Goal: Information Seeking & Learning: Learn about a topic

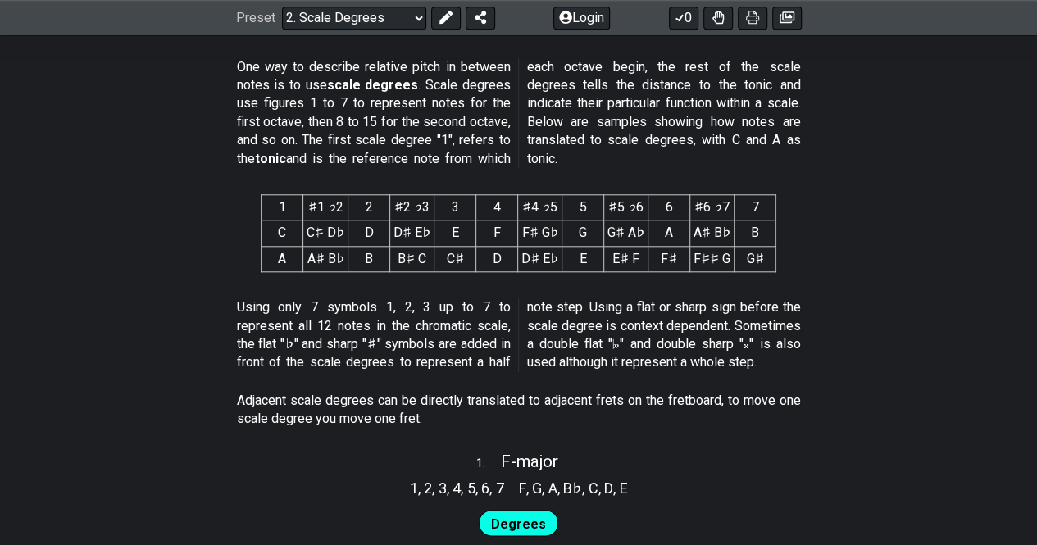
scroll to position [546, 0]
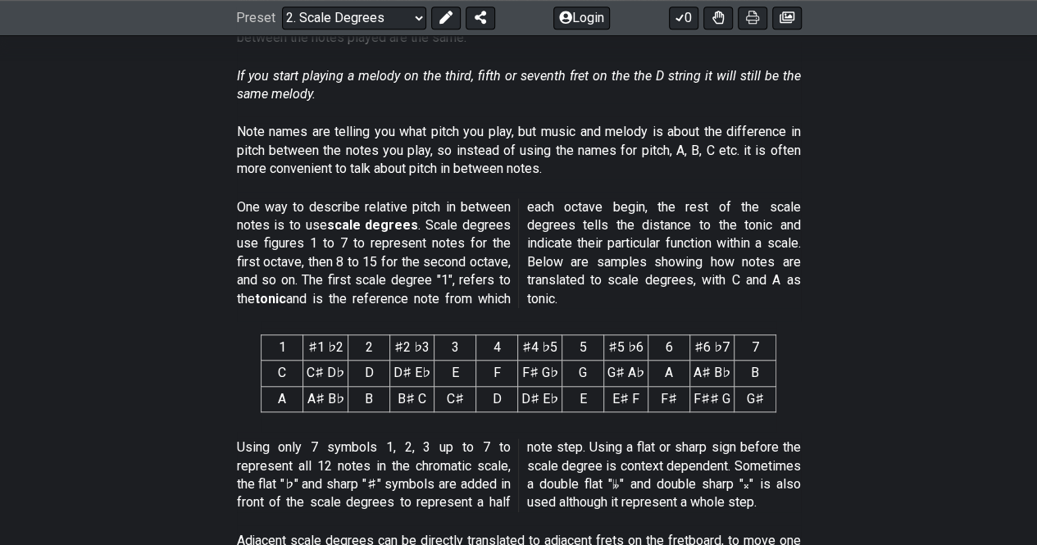
drag, startPoint x: 279, startPoint y: 205, endPoint x: 453, endPoint y: 213, distance: 174.0
click at [453, 213] on p "One way to describe relative pitch in between notes is to use scale degrees . S…" at bounding box center [519, 253] width 564 height 110
click at [462, 240] on p "One way to describe relative pitch in between notes is to use scale degrees . S…" at bounding box center [519, 253] width 564 height 110
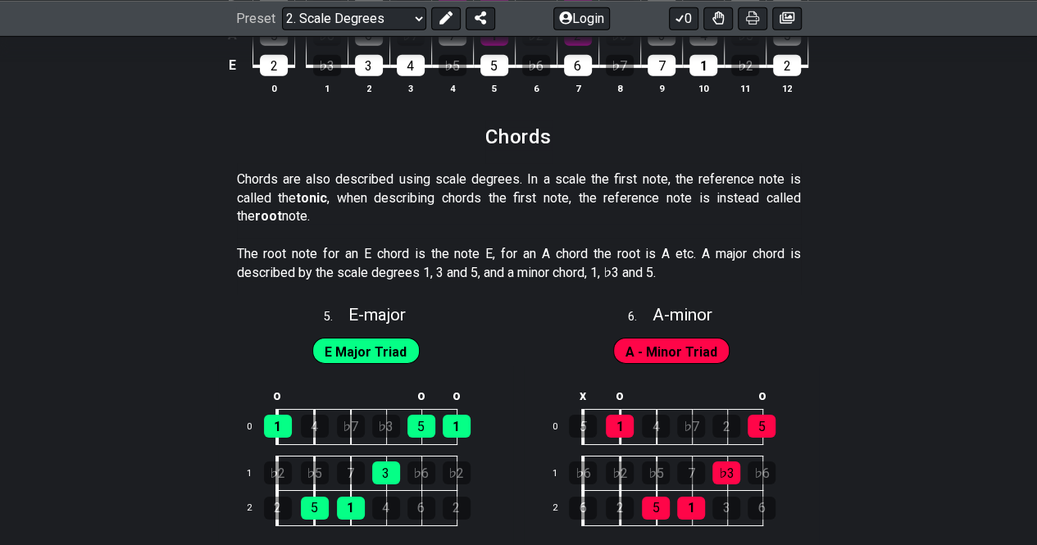
scroll to position [2623, 0]
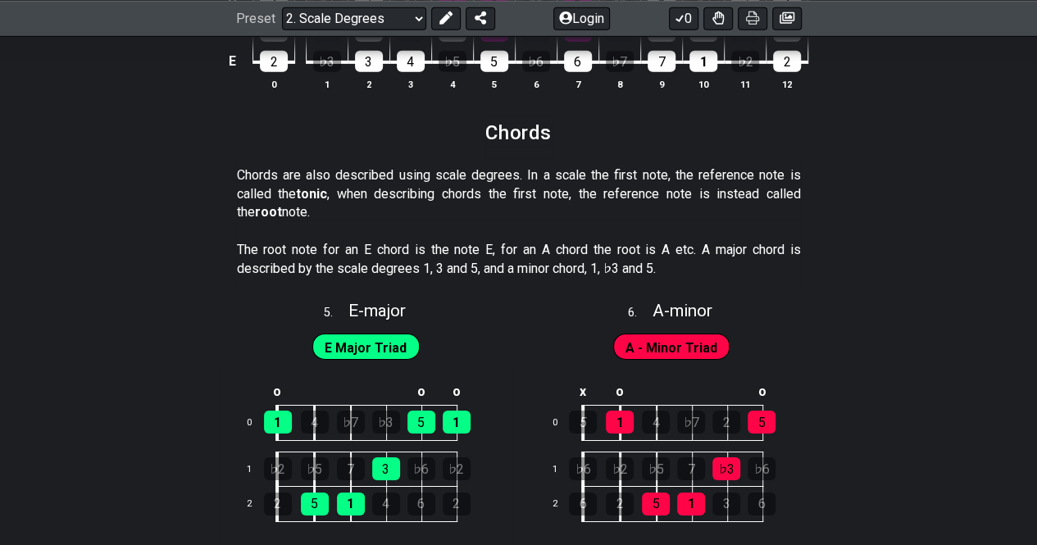
drag, startPoint x: 279, startPoint y: 247, endPoint x: 521, endPoint y: 248, distance: 242.7
click at [500, 241] on p "The root note for an E chord is the note E, for an A chord the root is A etc. A…" at bounding box center [519, 259] width 564 height 37
click at [523, 248] on p "The root note for an E chord is the note E, for an A chord the root is A etc. A…" at bounding box center [519, 259] width 564 height 37
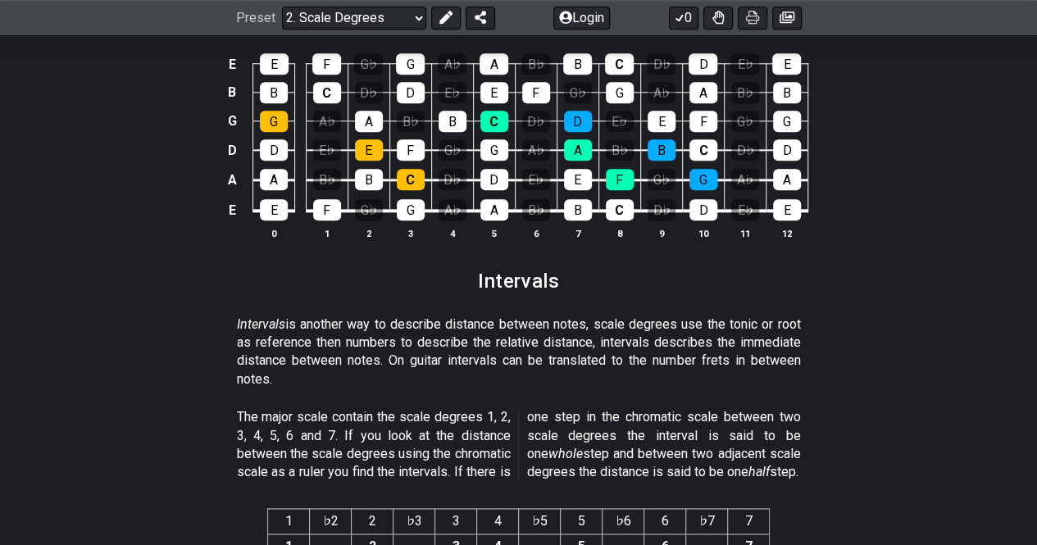
scroll to position [4044, 0]
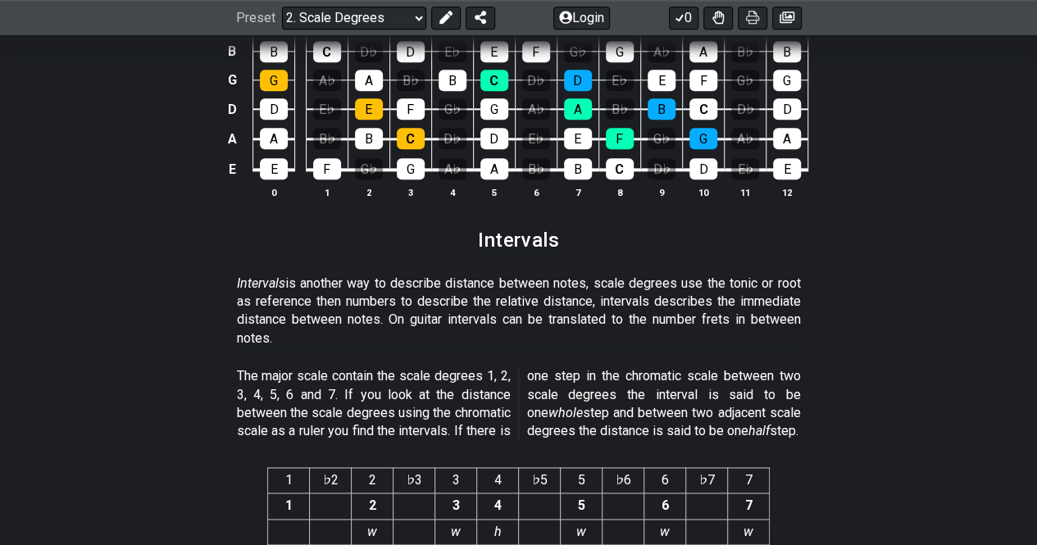
drag, startPoint x: 258, startPoint y: 262, endPoint x: 464, endPoint y: 297, distance: 208.8
click at [462, 293] on p "Intervals is another way to describe distance between notes, scale degrees use …" at bounding box center [519, 312] width 564 height 74
click at [464, 297] on p "Intervals is another way to describe distance between notes, scale degrees use …" at bounding box center [519, 312] width 564 height 74
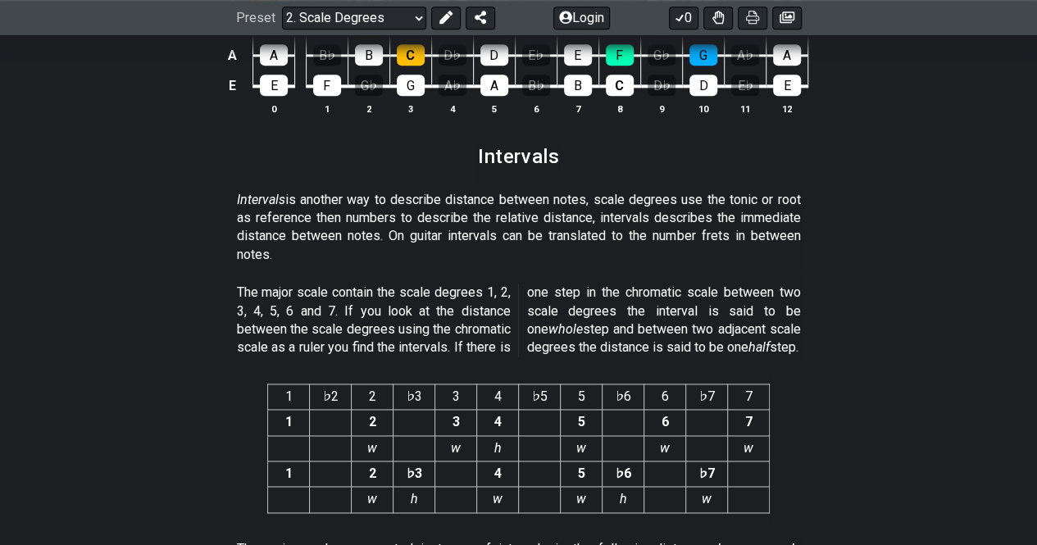
scroll to position [4263, 0]
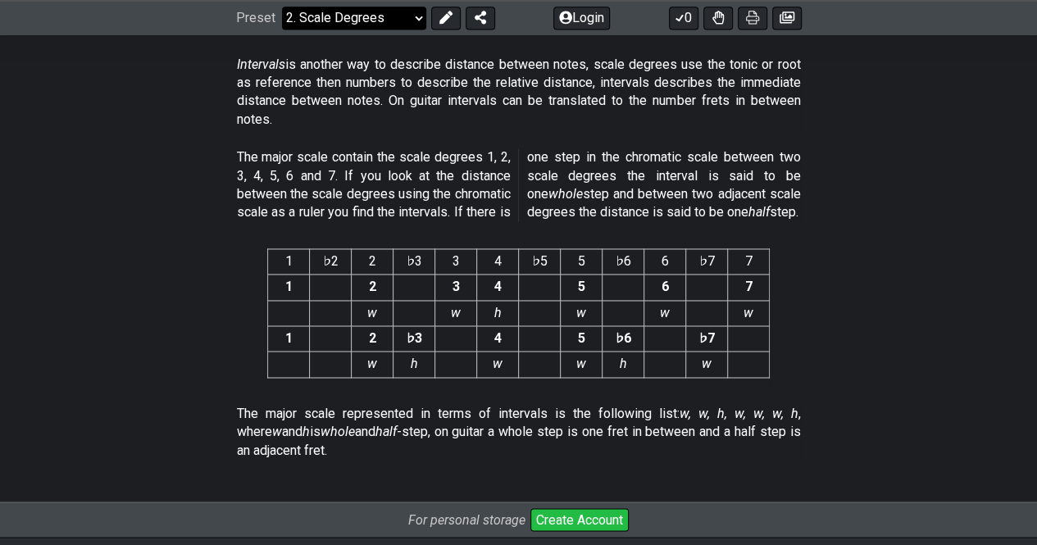
click at [375, 17] on select "Welcome to #fretflip! Initial Preset Custom Preset Minor Pentatonic Major Penta…" at bounding box center [354, 18] width 144 height 23
click at [282, 30] on select "Welcome to #fretflip! Initial Preset Custom Preset Minor Pentatonic Major Penta…" at bounding box center [354, 18] width 144 height 23
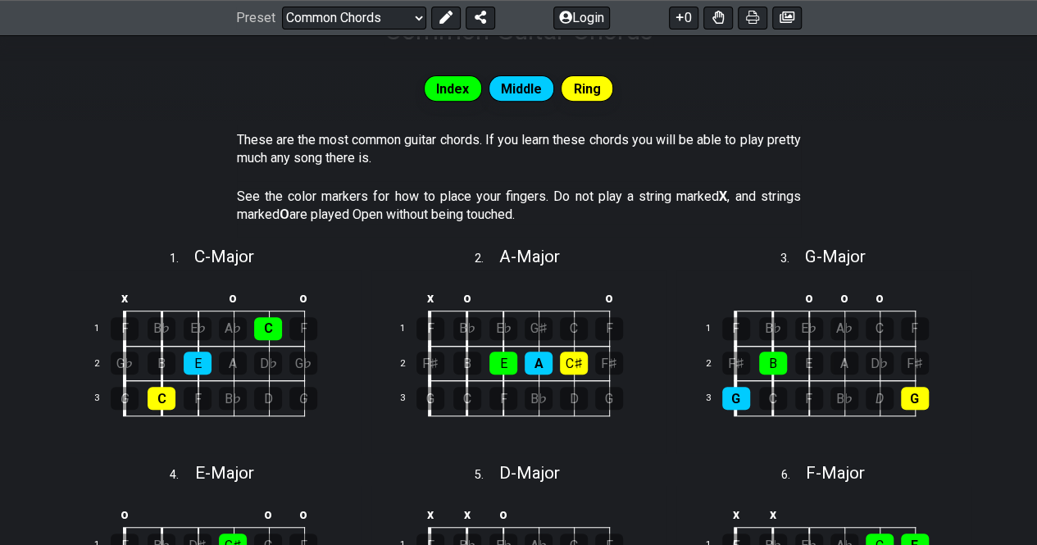
scroll to position [164, 0]
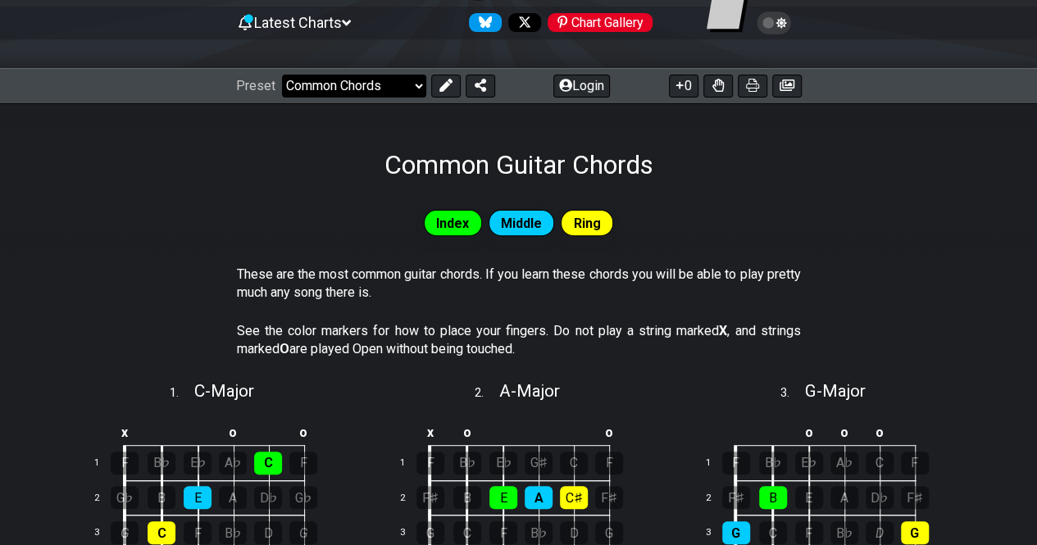
click at [371, 86] on select "Welcome to #fretflip! Initial Preset Custom Preset Minor Pentatonic Major Penta…" at bounding box center [354, 86] width 144 height 23
click at [282, 75] on select "Welcome to #fretflip! Initial Preset Custom Preset Minor Pentatonic Major Penta…" at bounding box center [354, 86] width 144 height 23
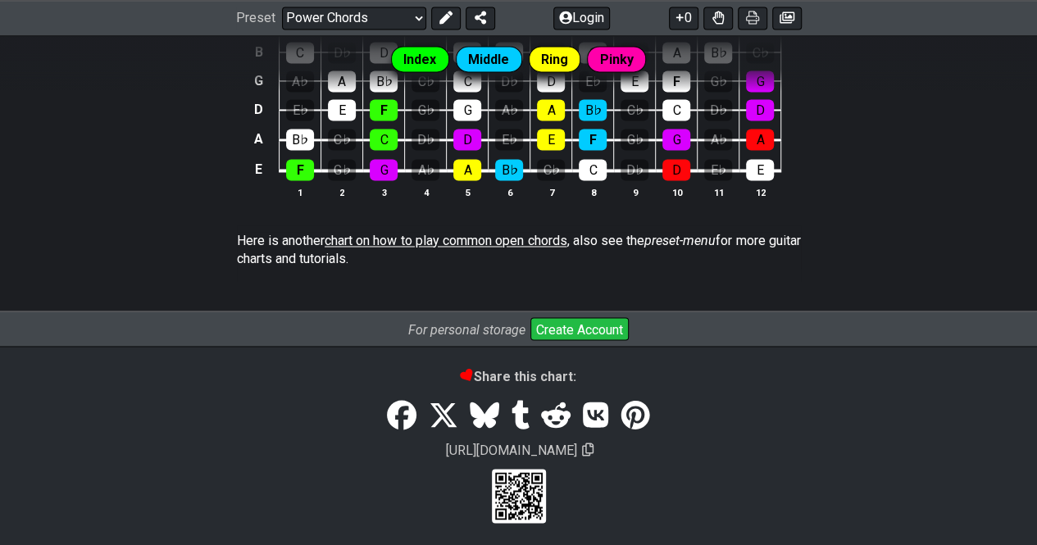
scroll to position [943, 0]
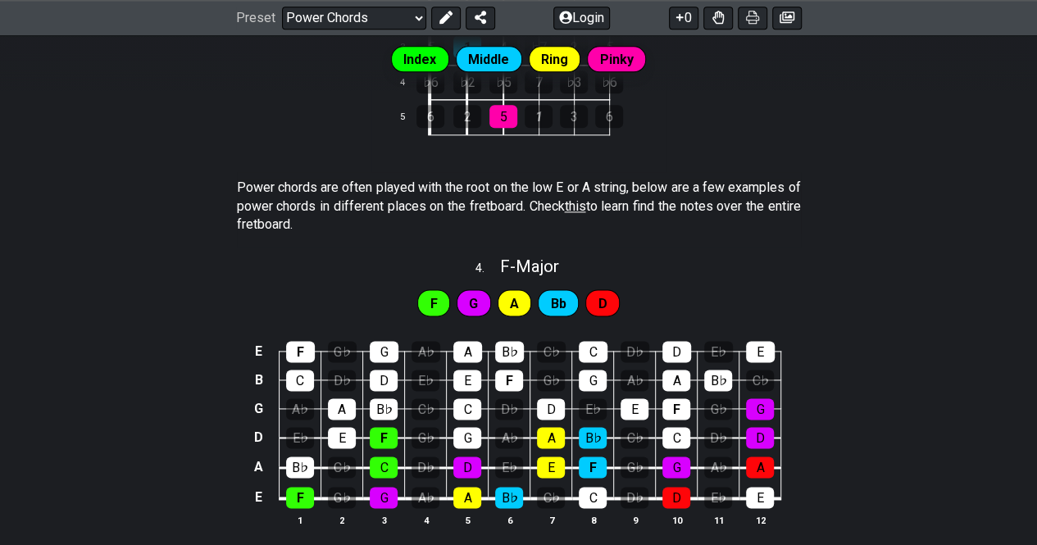
drag, startPoint x: 294, startPoint y: 179, endPoint x: 444, endPoint y: 198, distance: 151.2
click at [444, 193] on p "Power chords are often played with the root on the low E or A string, below are…" at bounding box center [519, 206] width 564 height 55
click at [442, 203] on p "Power chords are often played with the root on the low E or A string, below are…" at bounding box center [519, 206] width 564 height 55
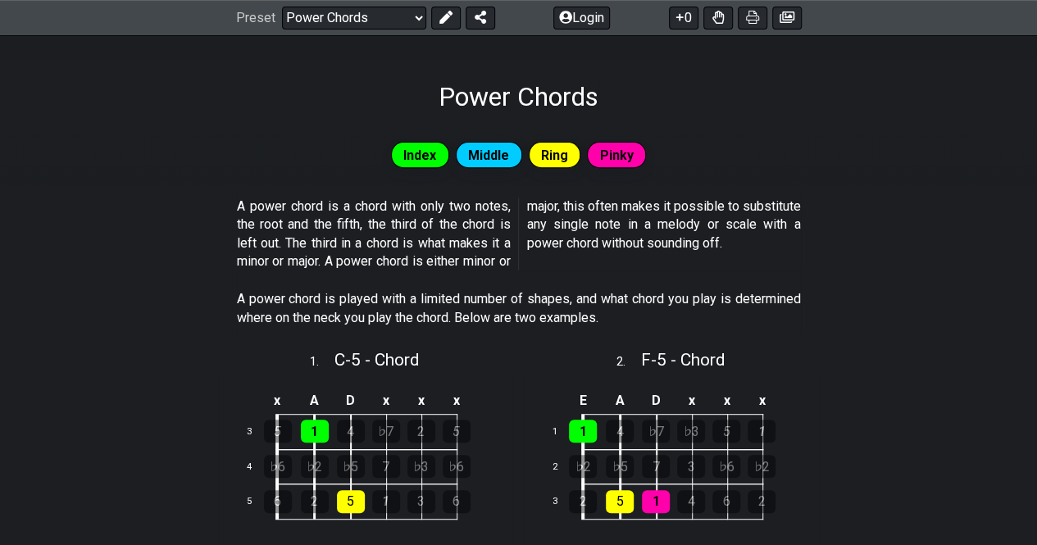
scroll to position [0, 0]
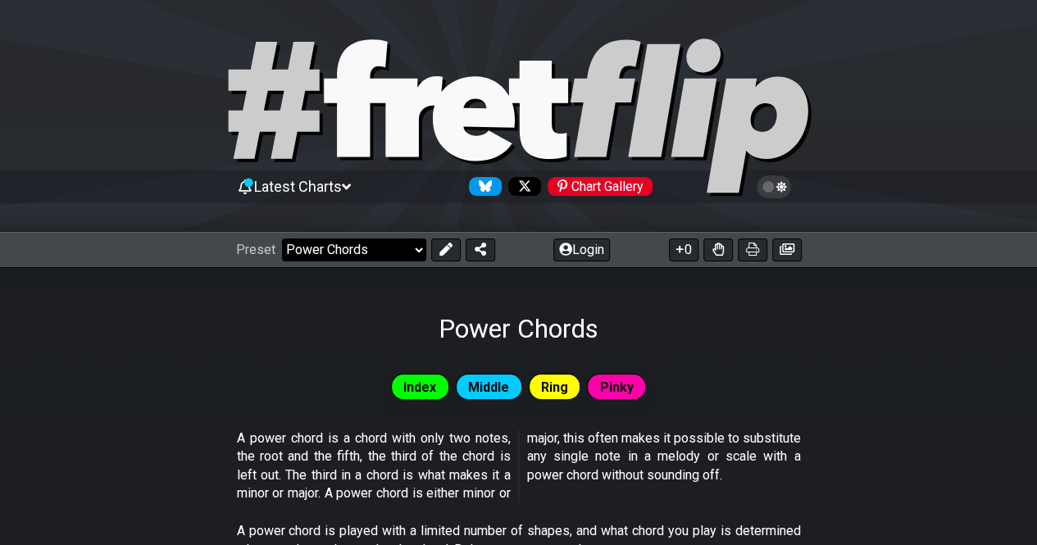
click at [320, 257] on select "Welcome to #fretflip! Initial Preset Custom Preset Minor Pentatonic Major Penta…" at bounding box center [354, 250] width 144 height 23
click at [282, 239] on select "Welcome to #fretflip! Initial Preset Custom Preset Minor Pentatonic Major Penta…" at bounding box center [354, 250] width 144 height 23
select select "/minor-pentatonic"
select select "C"
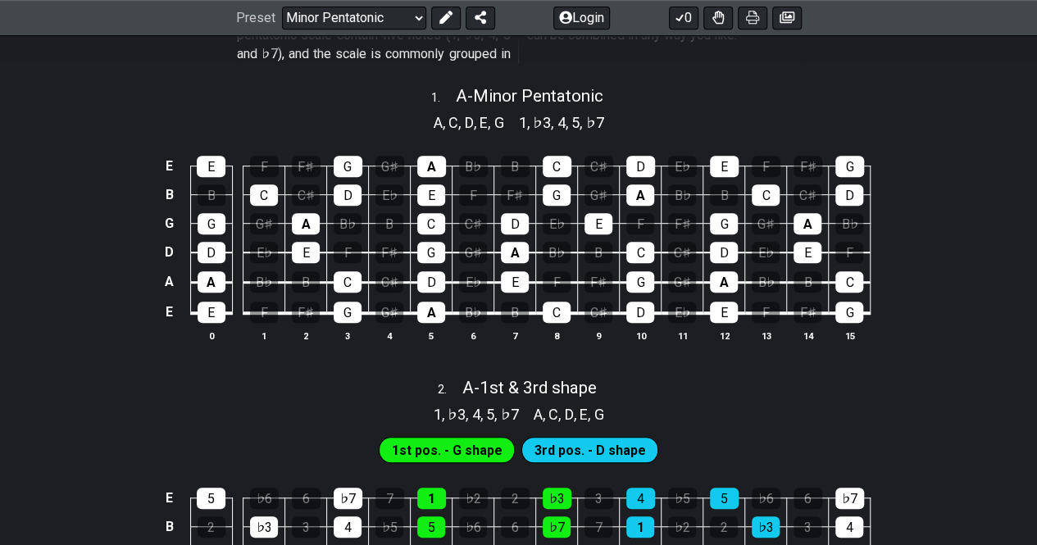
scroll to position [546, 0]
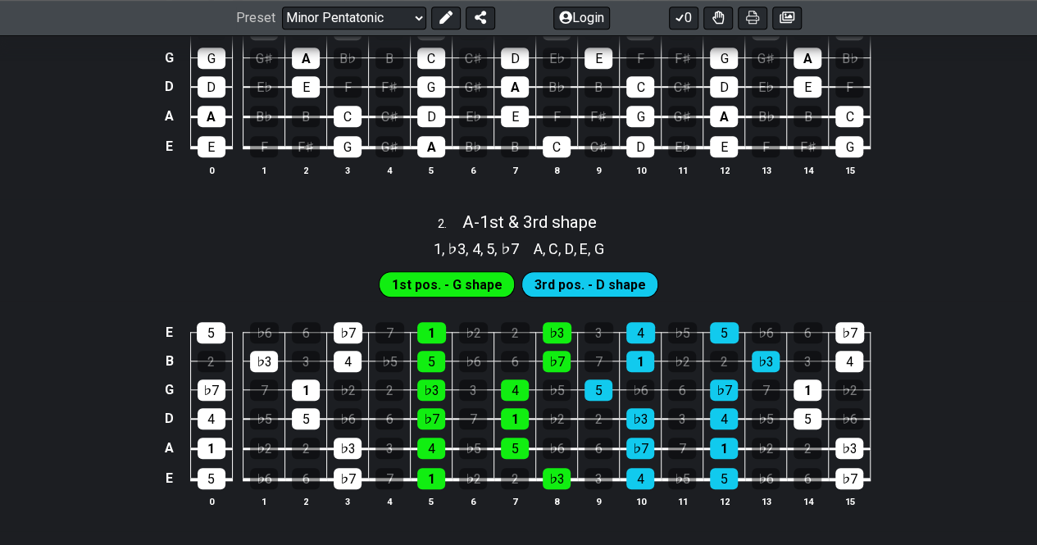
click at [37, 384] on div "E 5 ♭6 6 ♭7 7 1 ♭2 2 ♭3 3 4 ♭5 5 ♭6 6 ♭7 B 2 ♭3 3 4 ♭5 5 ♭6 6 ♭7 7 1 ♭2 2 ♭3 3 …" at bounding box center [518, 416] width 1037 height 230
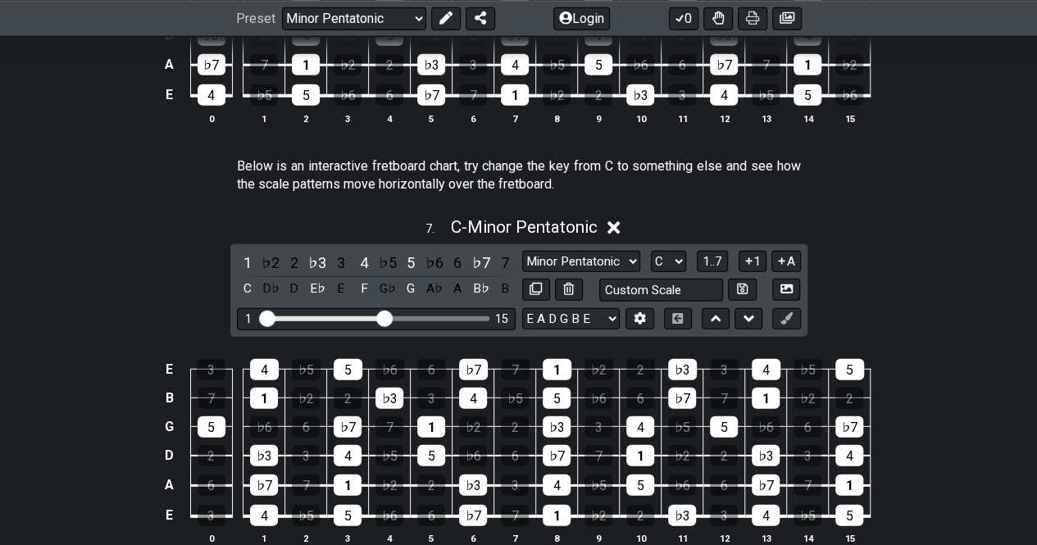
scroll to position [1804, 0]
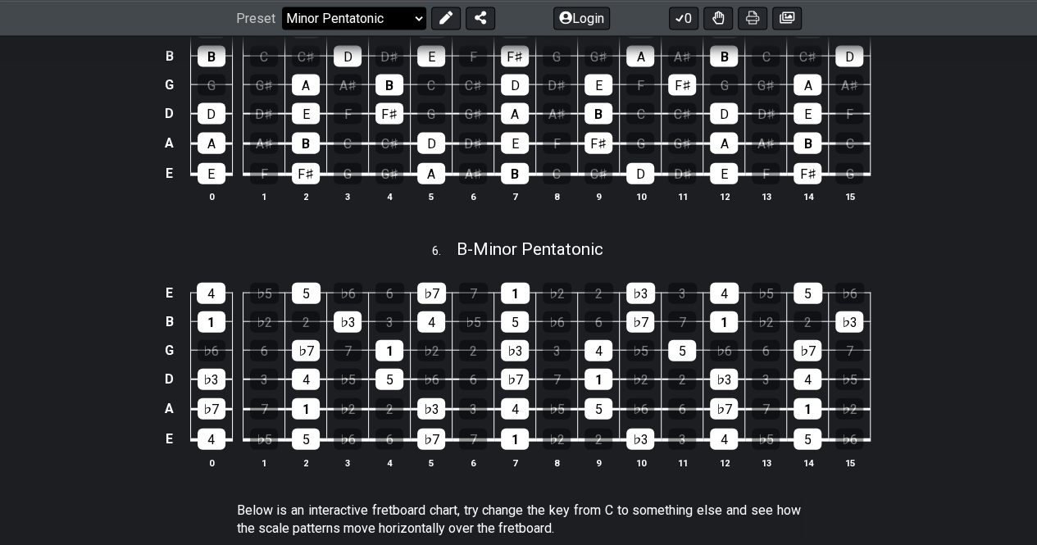
click at [361, 11] on select "Welcome to #fretflip! Initial Preset Custom Preset Minor Pentatonic Major Penta…" at bounding box center [354, 18] width 144 height 23
click at [282, 30] on select "Welcome to #fretflip! Initial Preset Custom Preset Minor Pentatonic Major Penta…" at bounding box center [354, 18] width 144 height 23
select select "/major-pentatonic"
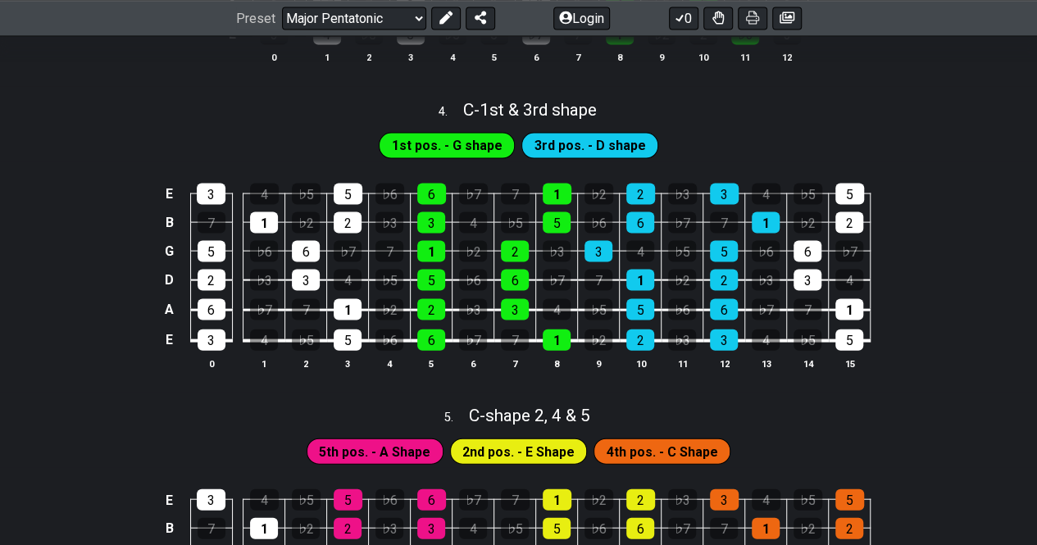
scroll to position [1640, 0]
